Goal: Navigation & Orientation: Find specific page/section

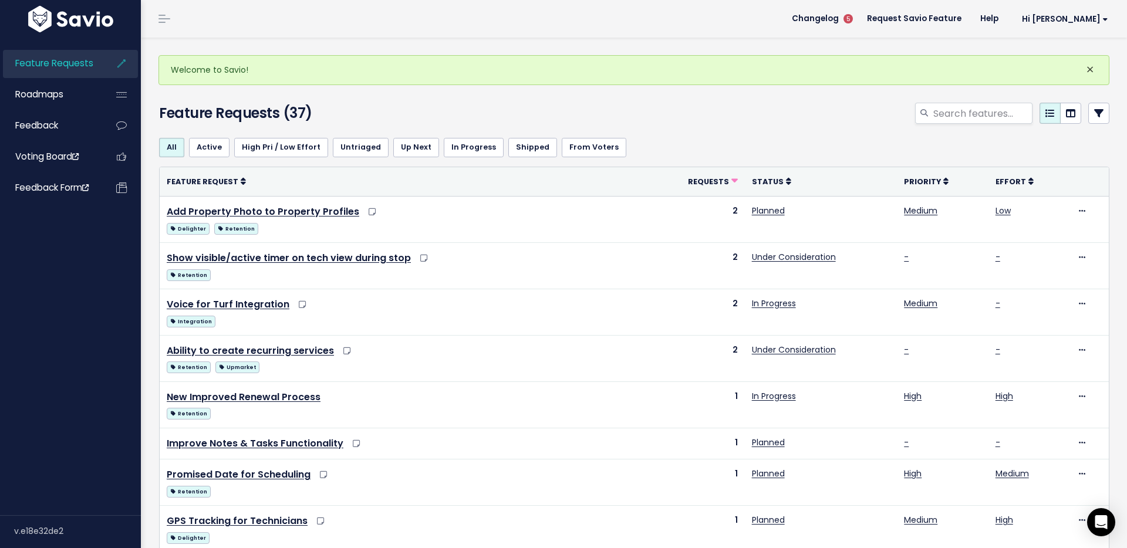
click at [1086, 69] on span "×" at bounding box center [1090, 69] width 8 height 19
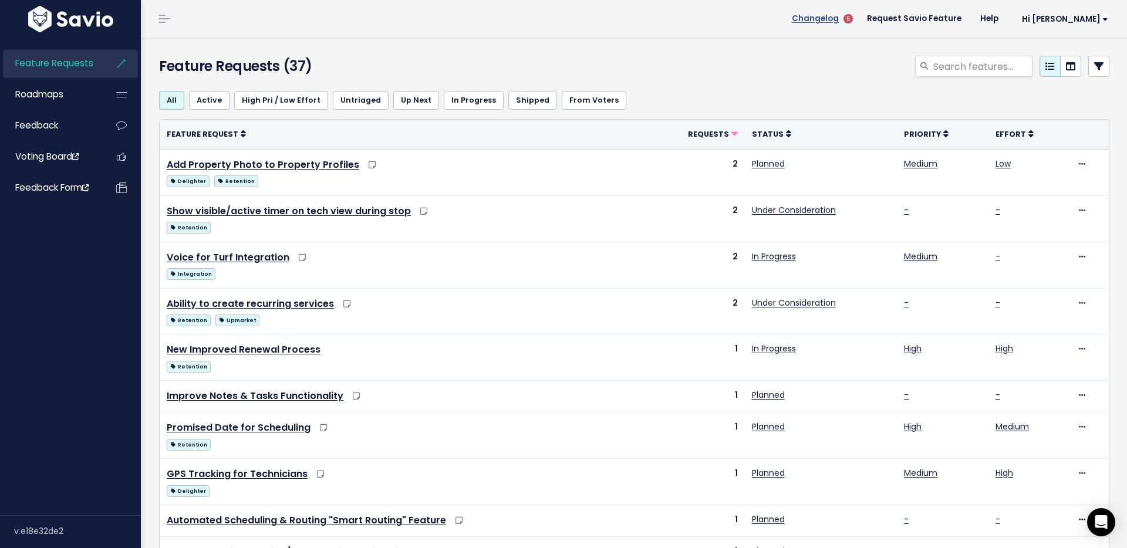
click at [839, 16] on span "Changelog" at bounding box center [815, 19] width 47 height 8
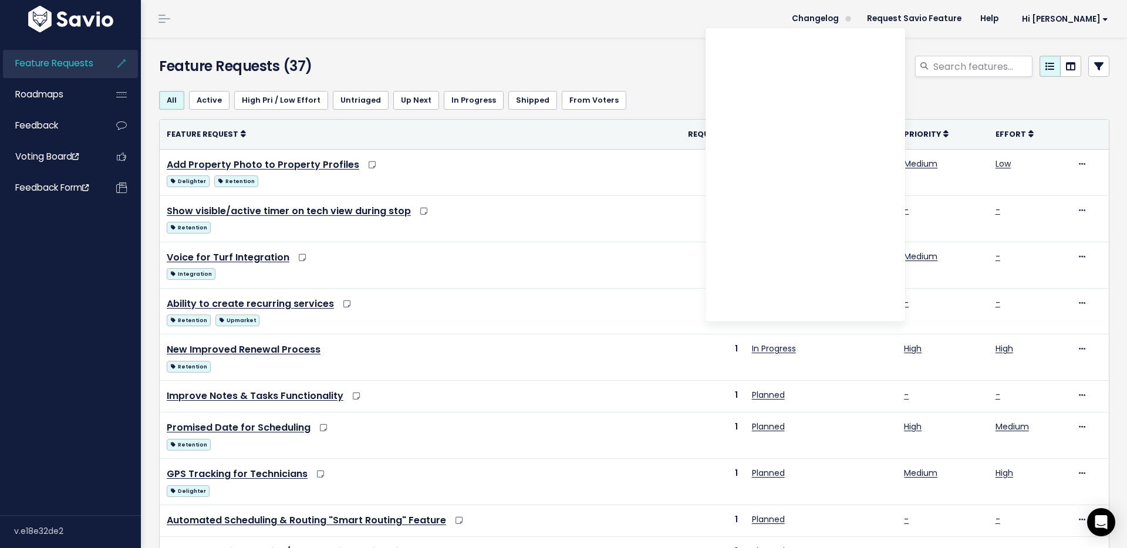
click at [668, 63] on div at bounding box center [796, 69] width 646 height 26
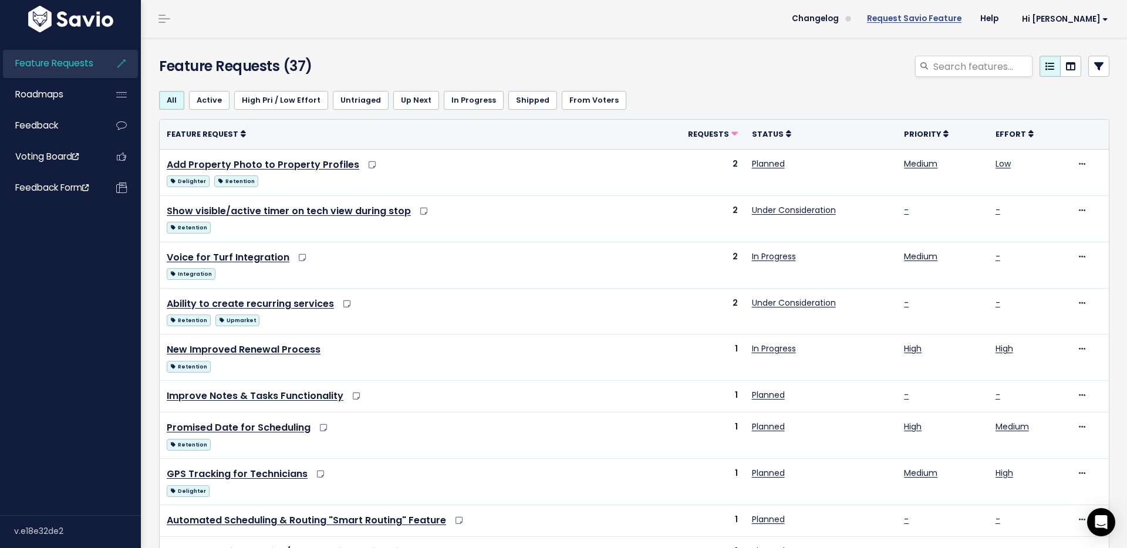
click at [969, 18] on link "Request Savio Feature" at bounding box center [914, 19] width 113 height 18
click at [170, 22] on link at bounding box center [164, 19] width 19 height 11
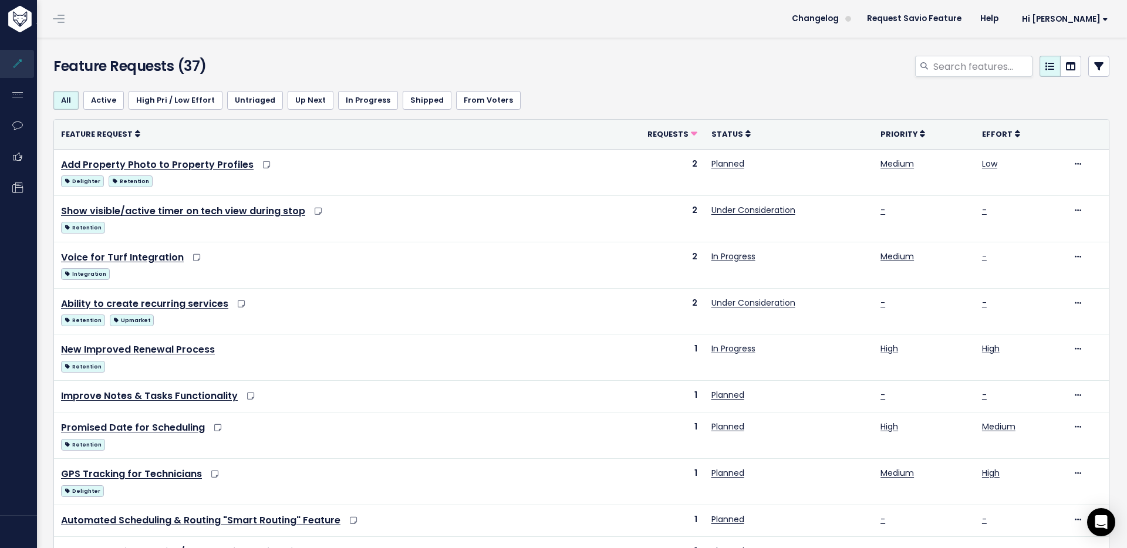
click at [63, 18] on span at bounding box center [59, 18] width 12 height 1
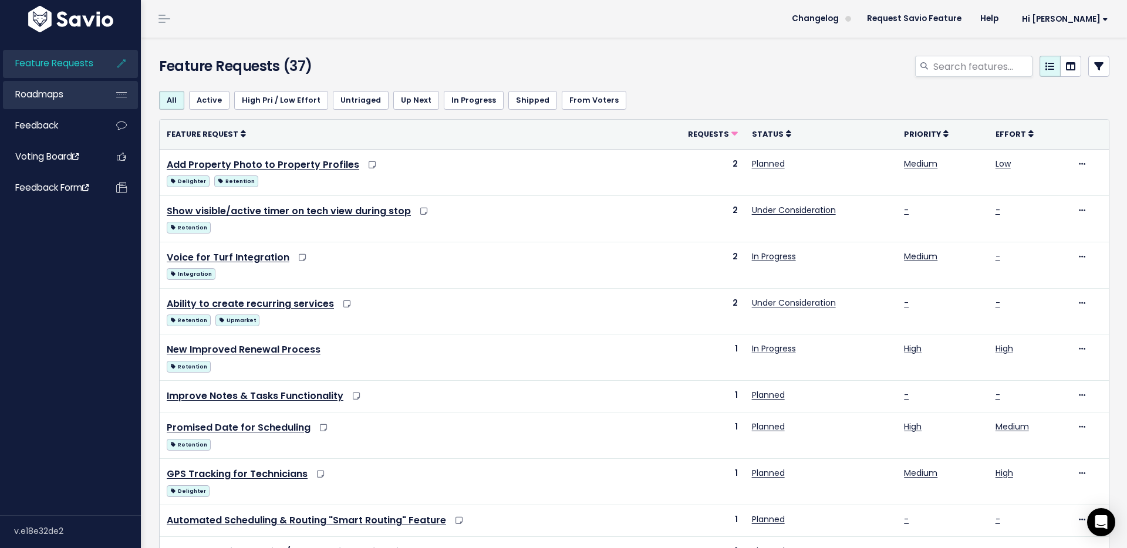
click at [87, 96] on link "Roadmaps" at bounding box center [50, 94] width 95 height 27
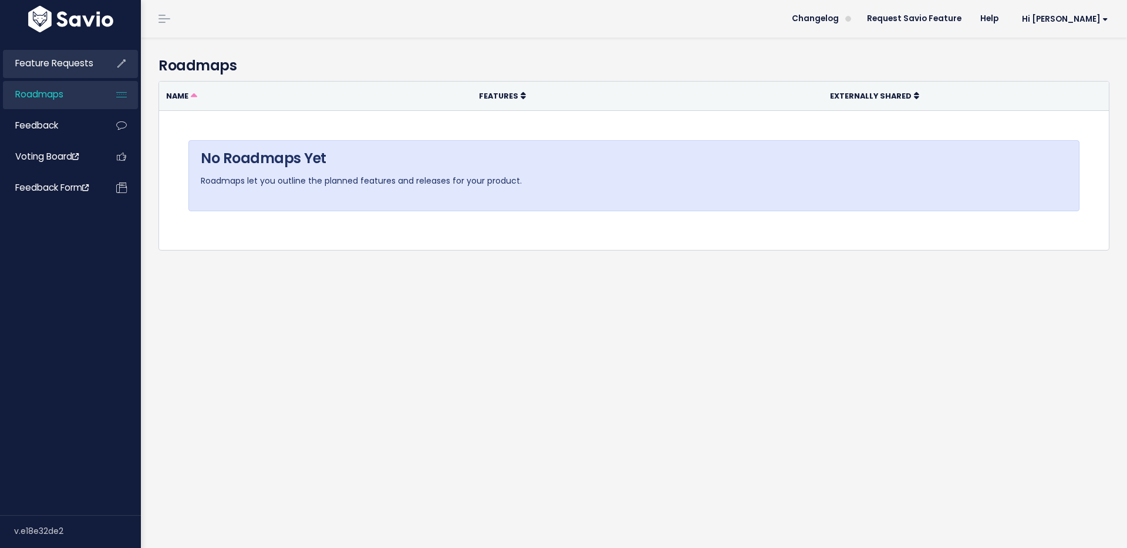
click at [80, 65] on span "Feature Requests" at bounding box center [54, 63] width 78 height 12
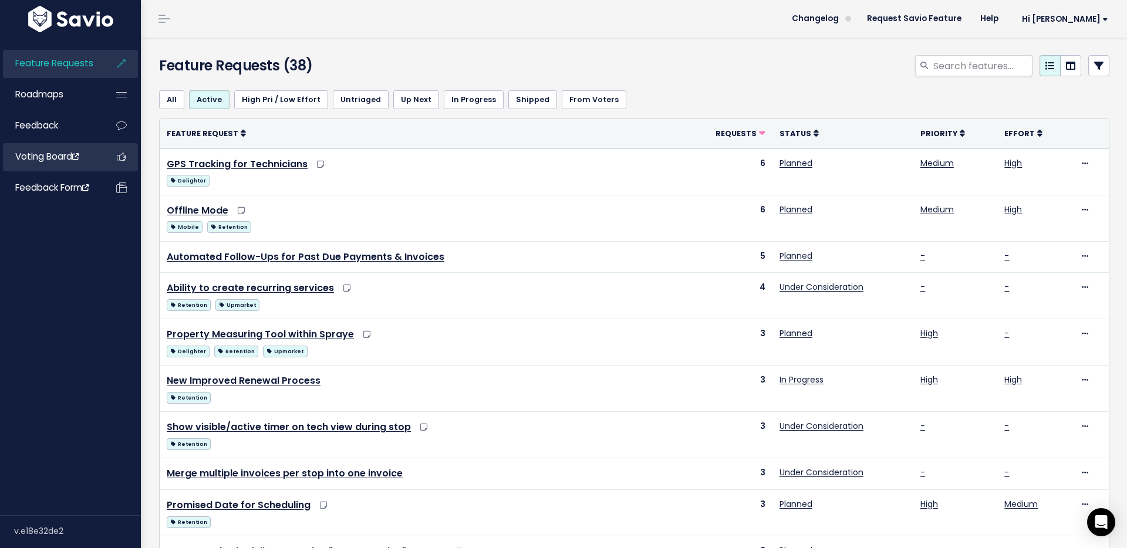
click at [60, 147] on link "Voting Board" at bounding box center [50, 156] width 95 height 27
click at [33, 157] on span "Voting Board" at bounding box center [46, 156] width 63 height 12
